Goal: Information Seeking & Learning: Compare options

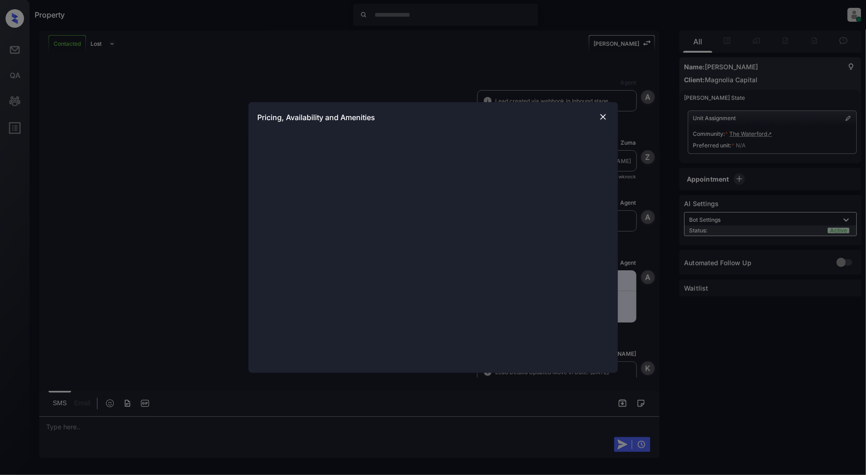
scroll to position [363, 0]
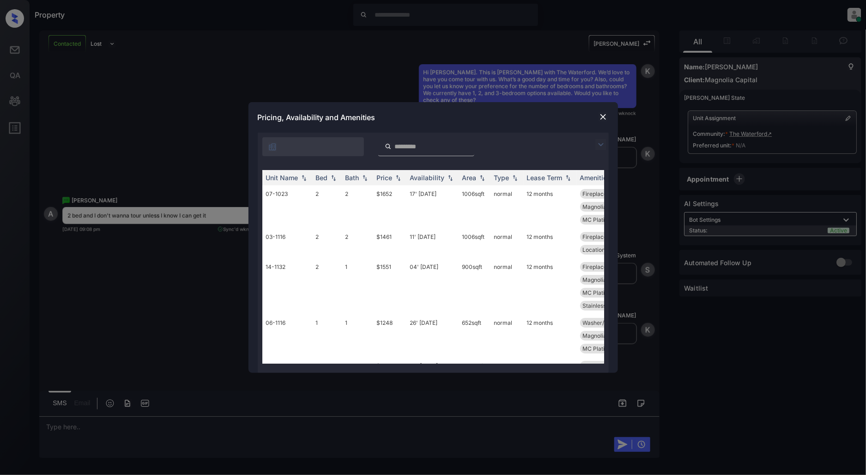
click at [602, 145] on img at bounding box center [600, 144] width 11 height 11
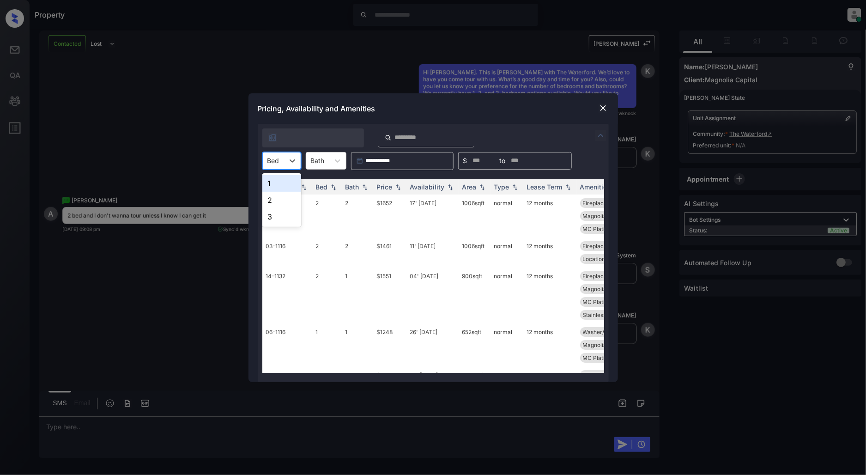
click at [271, 163] on div at bounding box center [273, 161] width 12 height 10
click at [271, 201] on div "2" at bounding box center [281, 200] width 39 height 17
click at [394, 186] on img at bounding box center [397, 186] width 9 height 6
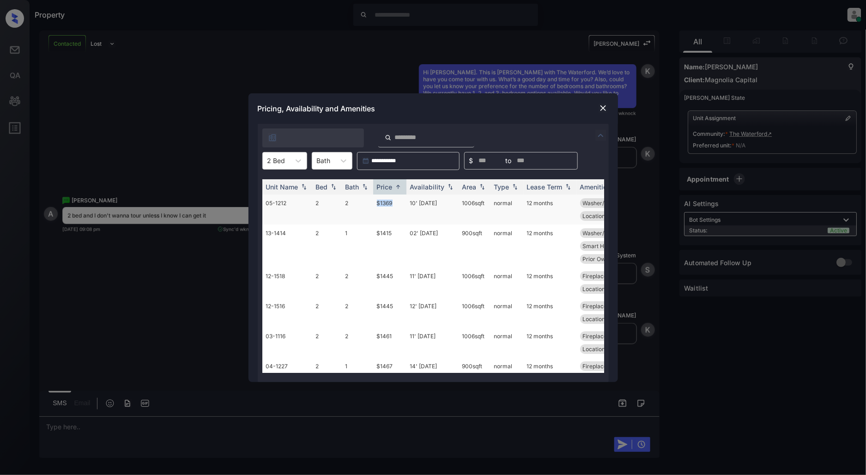
drag, startPoint x: 394, startPoint y: 205, endPoint x: 373, endPoint y: 209, distance: 22.0
click at [373, 209] on td "$1369" at bounding box center [389, 209] width 33 height 30
copy td "$1369"
click at [601, 109] on img at bounding box center [602, 107] width 9 height 9
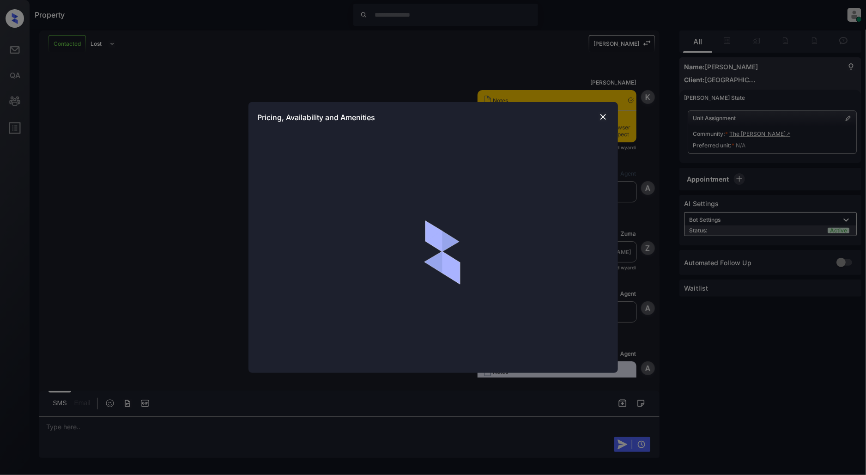
scroll to position [1411, 0]
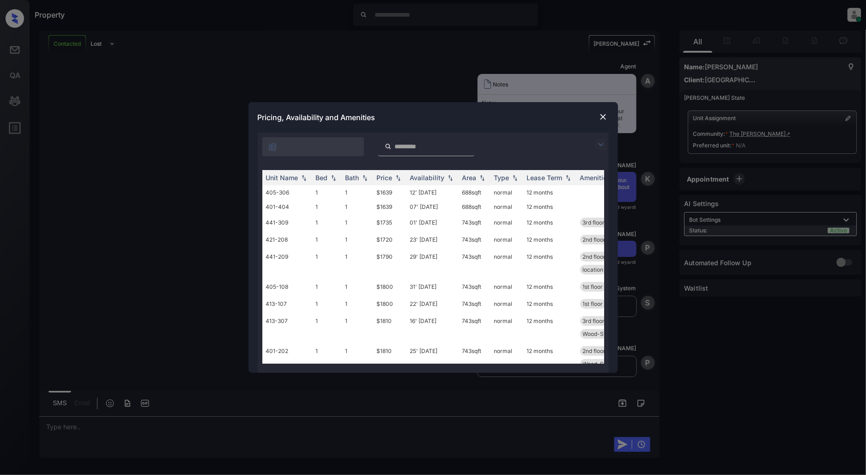
click at [599, 140] on img at bounding box center [600, 144] width 11 height 11
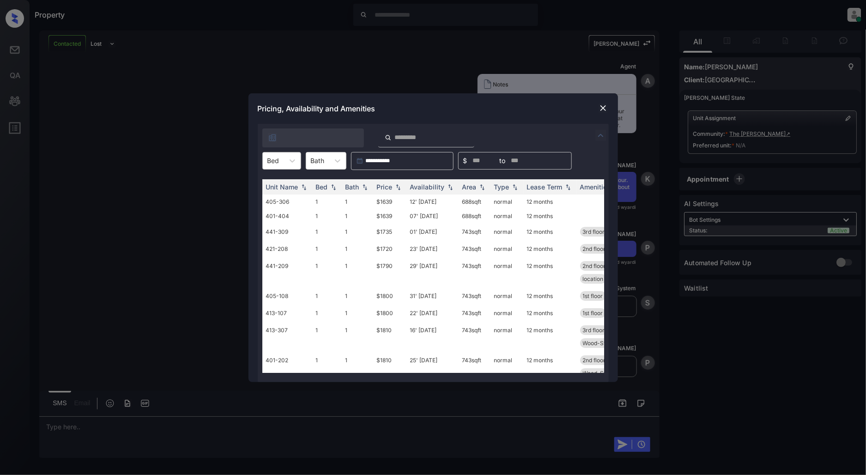
click at [282, 158] on div "Bed" at bounding box center [273, 160] width 21 height 13
click at [278, 183] on div "1" at bounding box center [281, 183] width 39 height 17
click at [391, 188] on div "Price" at bounding box center [385, 187] width 16 height 8
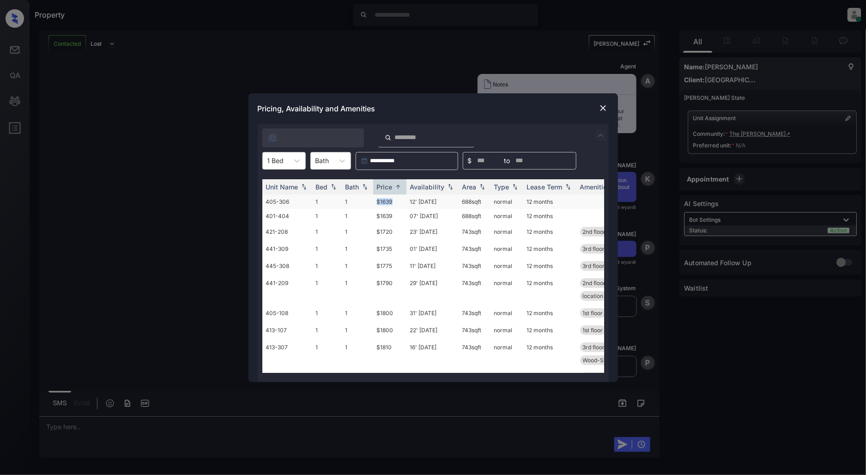
drag, startPoint x: 393, startPoint y: 203, endPoint x: 369, endPoint y: 204, distance: 24.0
click at [369, 204] on tr "405-306 1 1 $1639 12' Oct 25 688 sqft normal 12 months" at bounding box center [503, 201] width 483 height 14
copy tr "$1639"
click at [285, 156] on div "1 Bed" at bounding box center [276, 160] width 26 height 13
click at [283, 199] on div "2" at bounding box center [283, 200] width 43 height 17
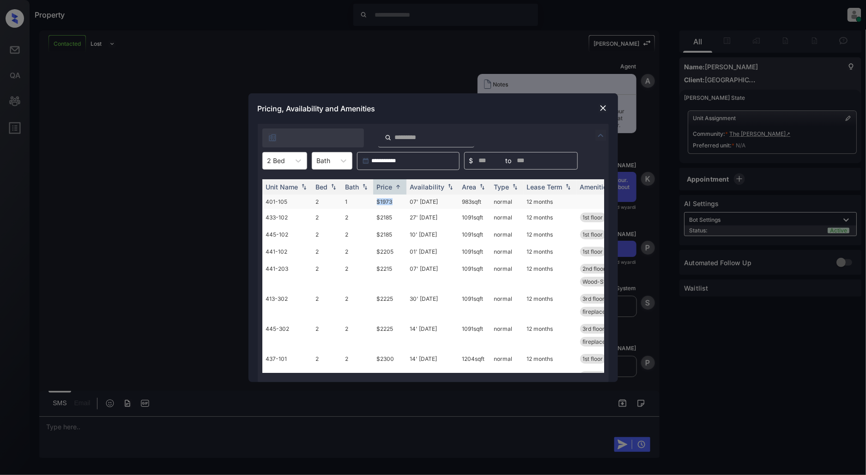
drag, startPoint x: 404, startPoint y: 200, endPoint x: 370, endPoint y: 205, distance: 34.0
click at [370, 205] on tr "401-105 2 1 $1973 07' Dec 25 983 sqft normal 12 months" at bounding box center [503, 201] width 483 height 14
copy tr "$1973"
click at [602, 111] on img at bounding box center [602, 107] width 9 height 9
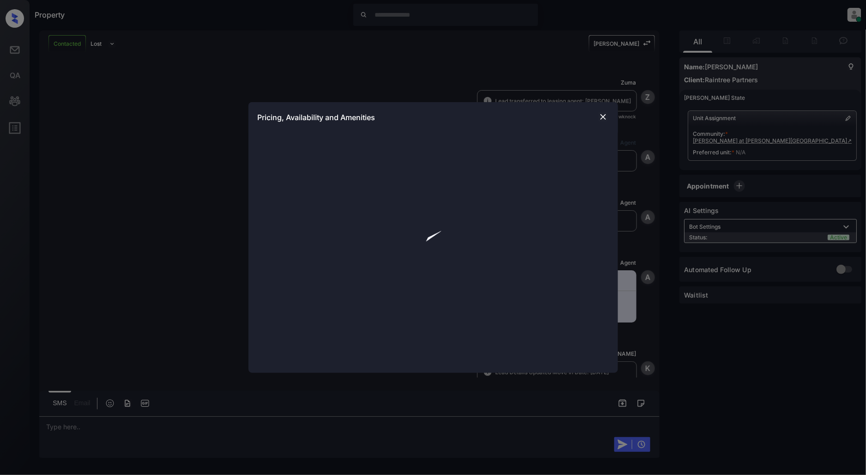
scroll to position [370, 0]
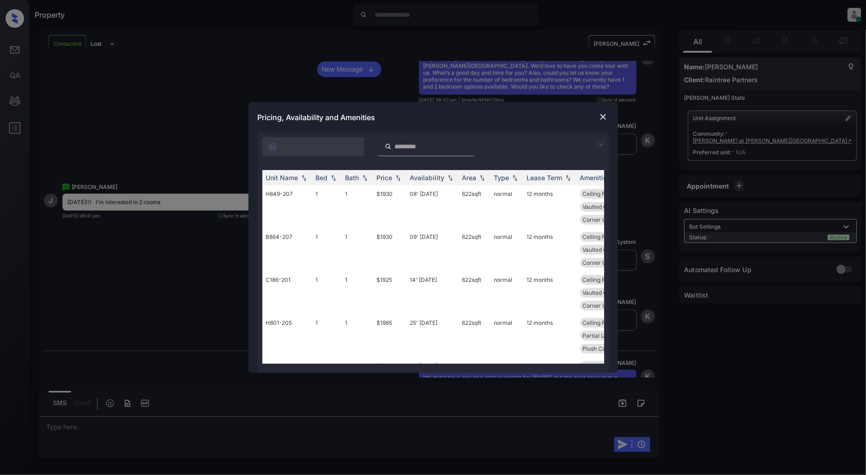
click at [598, 144] on img at bounding box center [600, 144] width 11 height 11
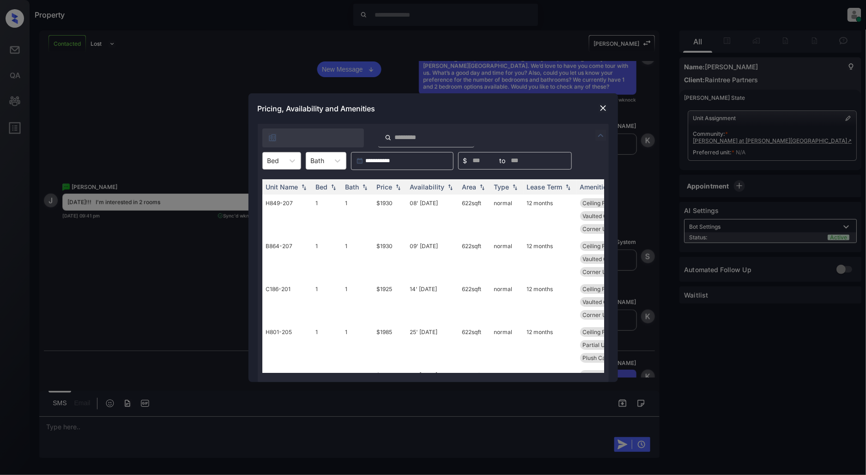
click at [283, 160] on div "Bed" at bounding box center [273, 160] width 21 height 13
click at [270, 200] on div "2" at bounding box center [281, 200] width 39 height 17
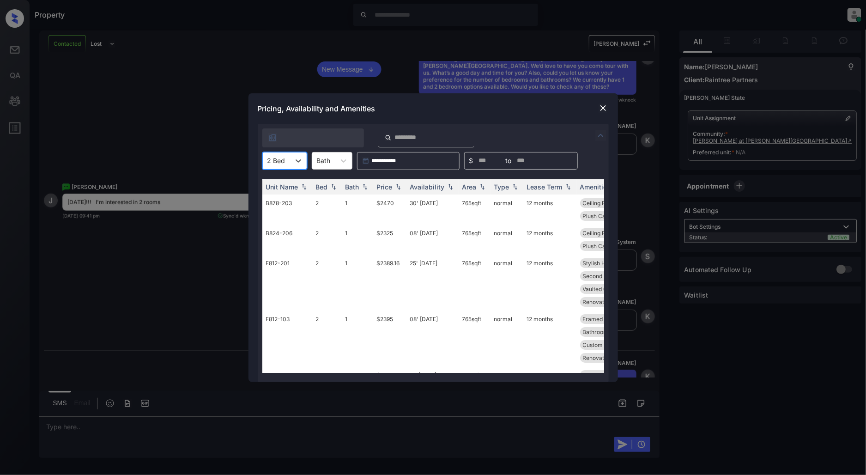
click at [601, 107] on img at bounding box center [602, 107] width 9 height 9
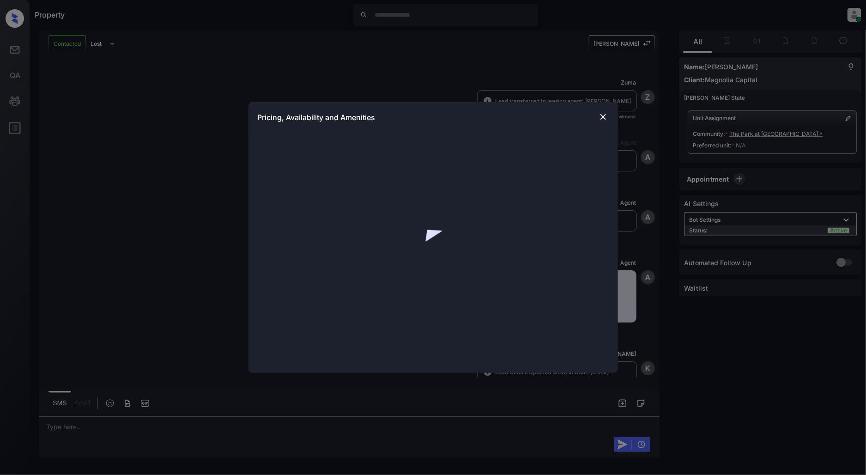
scroll to position [430, 0]
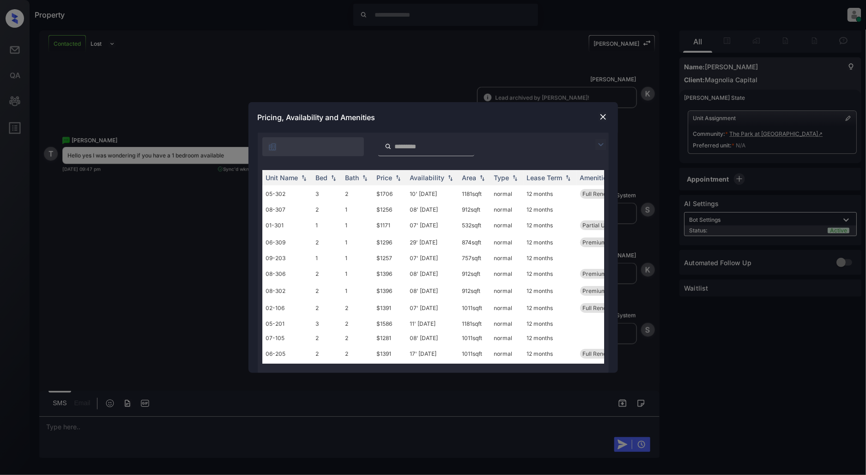
click at [599, 148] on img at bounding box center [600, 144] width 11 height 11
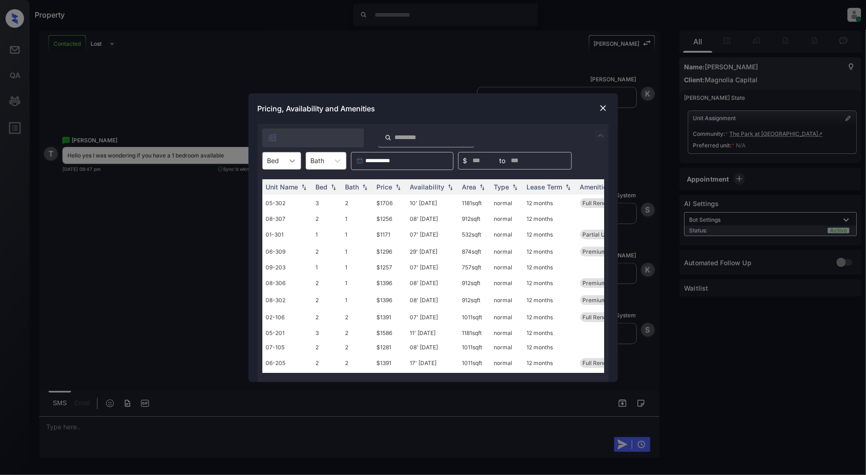
click at [291, 163] on icon at bounding box center [292, 160] width 9 height 9
click at [278, 187] on div "1" at bounding box center [281, 183] width 39 height 17
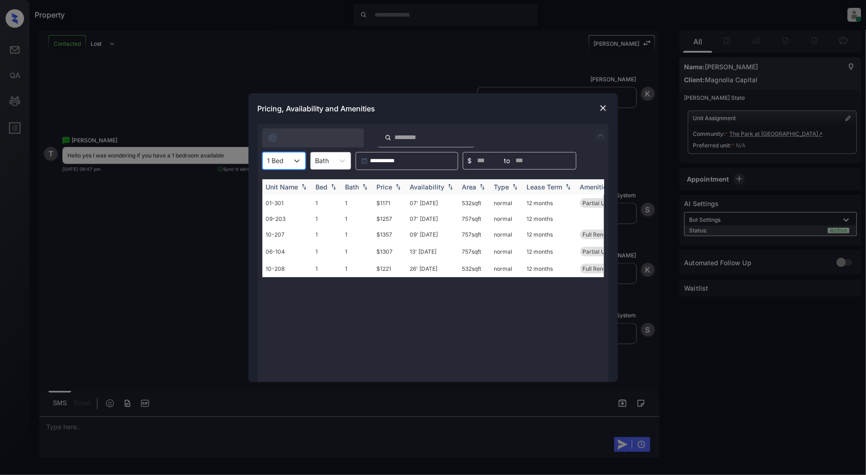
click at [399, 188] on img at bounding box center [397, 186] width 9 height 6
click at [399, 188] on img at bounding box center [397, 186] width 9 height 7
drag, startPoint x: 393, startPoint y: 199, endPoint x: 361, endPoint y: 204, distance: 32.3
click at [361, 204] on tr "01-301 1 1 $1171 07' Oct 25 532 sqft normal 12 months Partial Upgrade..." at bounding box center [503, 202] width 483 height 17
copy tr "$1171"
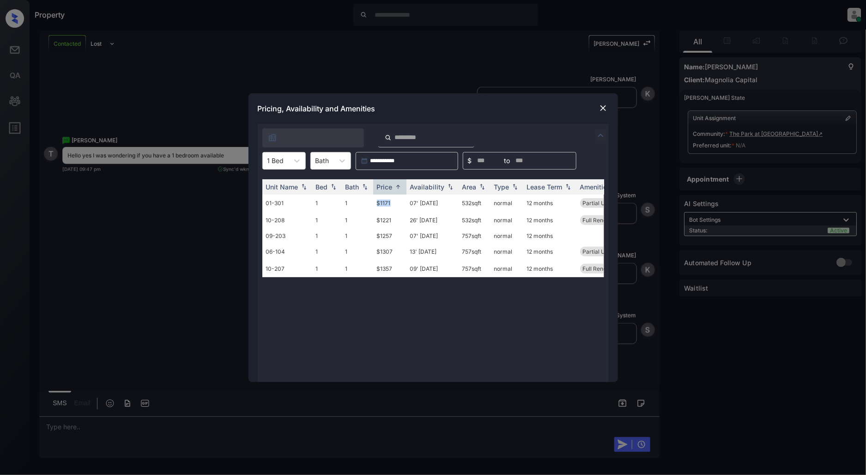
click at [601, 109] on img at bounding box center [602, 107] width 9 height 9
